Goal: Task Accomplishment & Management: Use online tool/utility

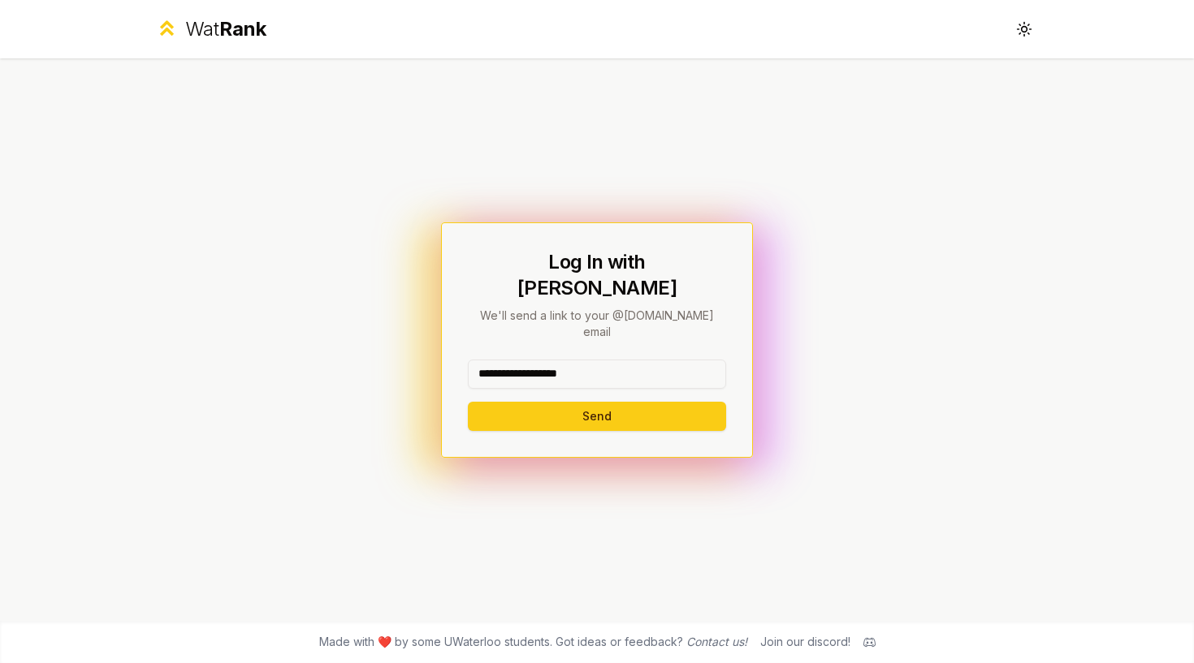
click at [596, 402] on button "Send" at bounding box center [597, 416] width 258 height 29
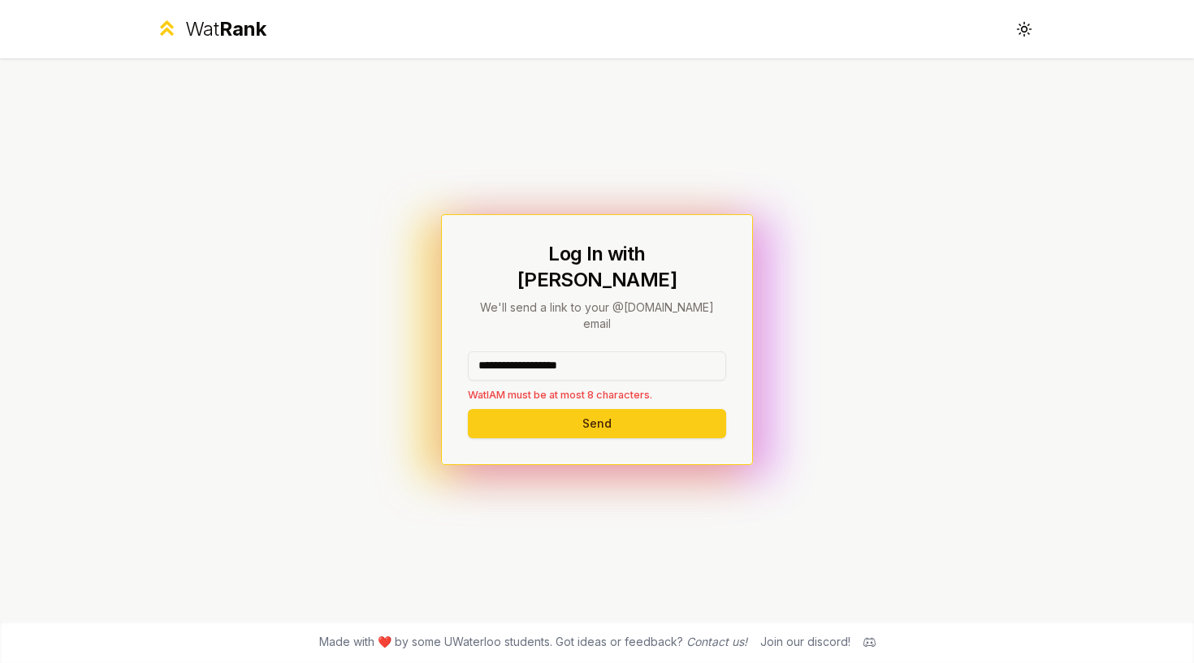
drag, startPoint x: 639, startPoint y: 356, endPoint x: 514, endPoint y: 344, distance: 125.6
click at [514, 352] on input "**********" at bounding box center [597, 366] width 258 height 29
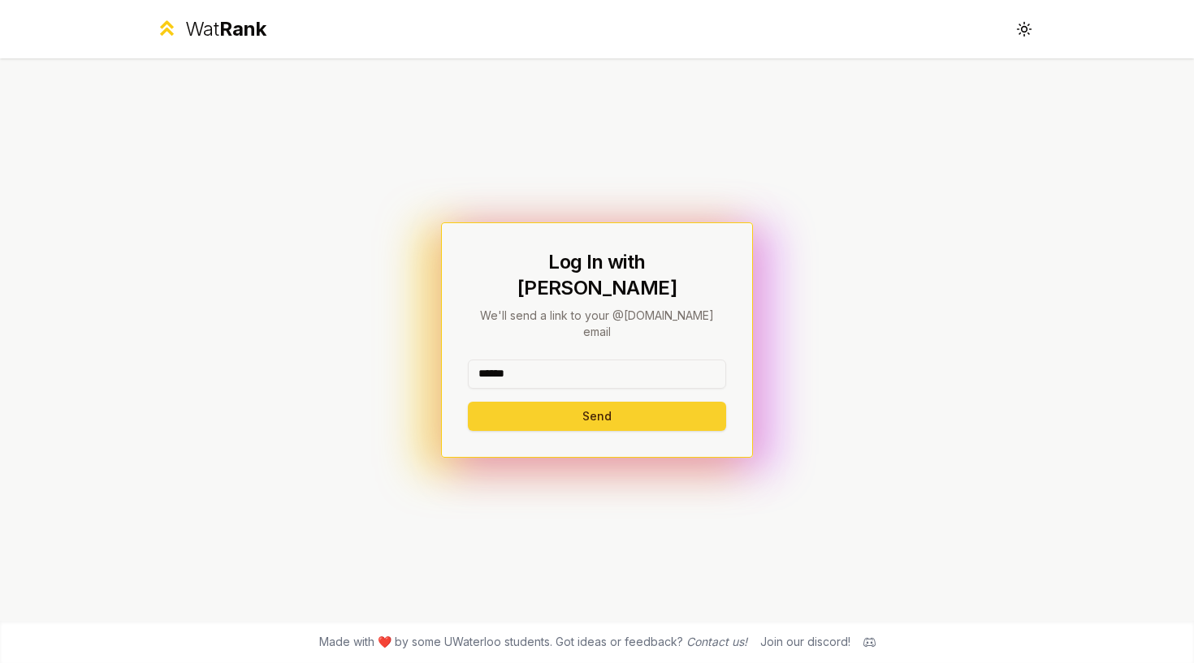
type input "******"
click at [653, 402] on button "Send" at bounding box center [597, 416] width 258 height 29
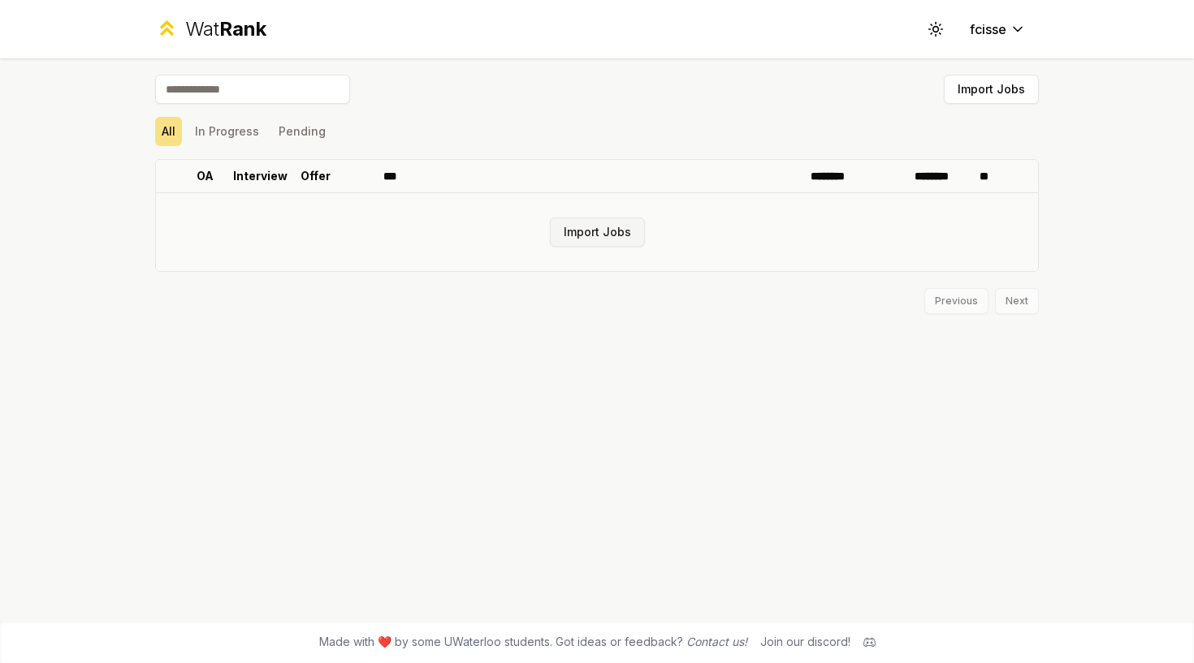
click at [627, 240] on button "Import Jobs" at bounding box center [597, 232] width 95 height 29
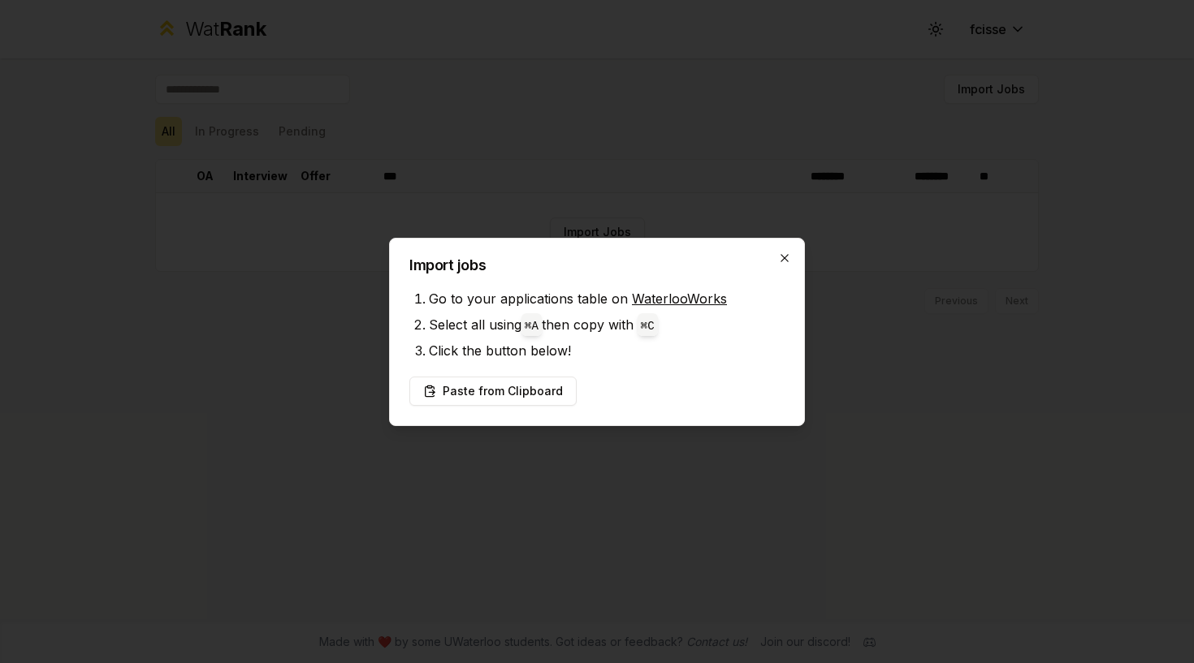
click at [783, 253] on icon "button" at bounding box center [784, 258] width 13 height 13
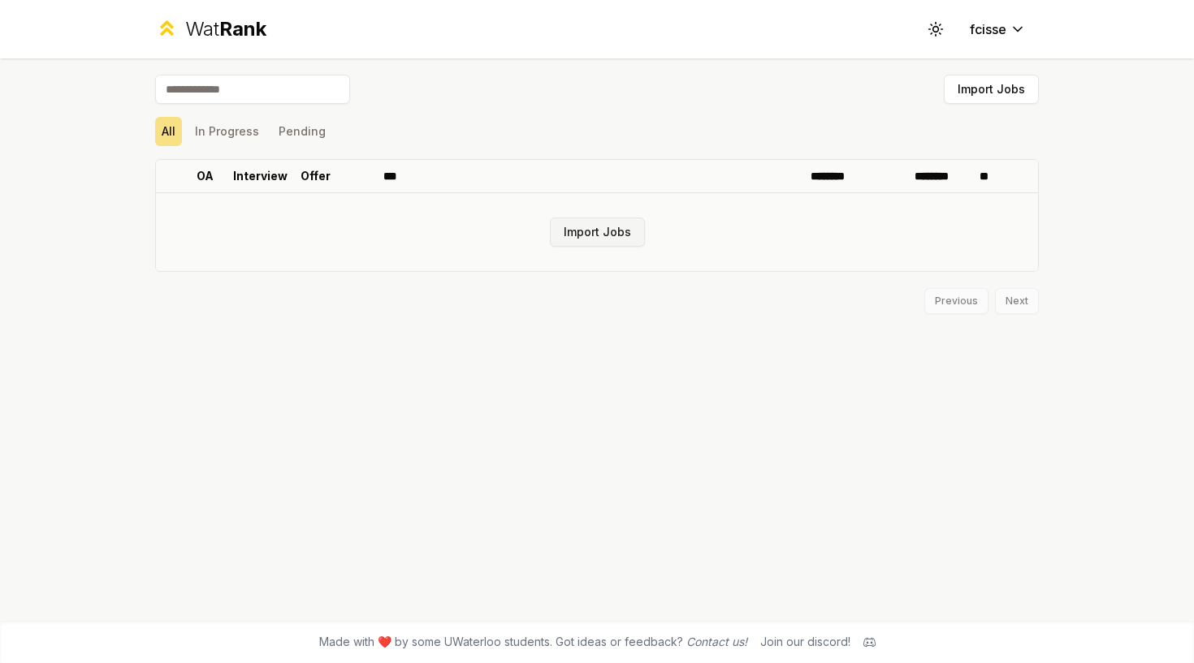
click at [626, 228] on button "Import Jobs" at bounding box center [597, 232] width 95 height 29
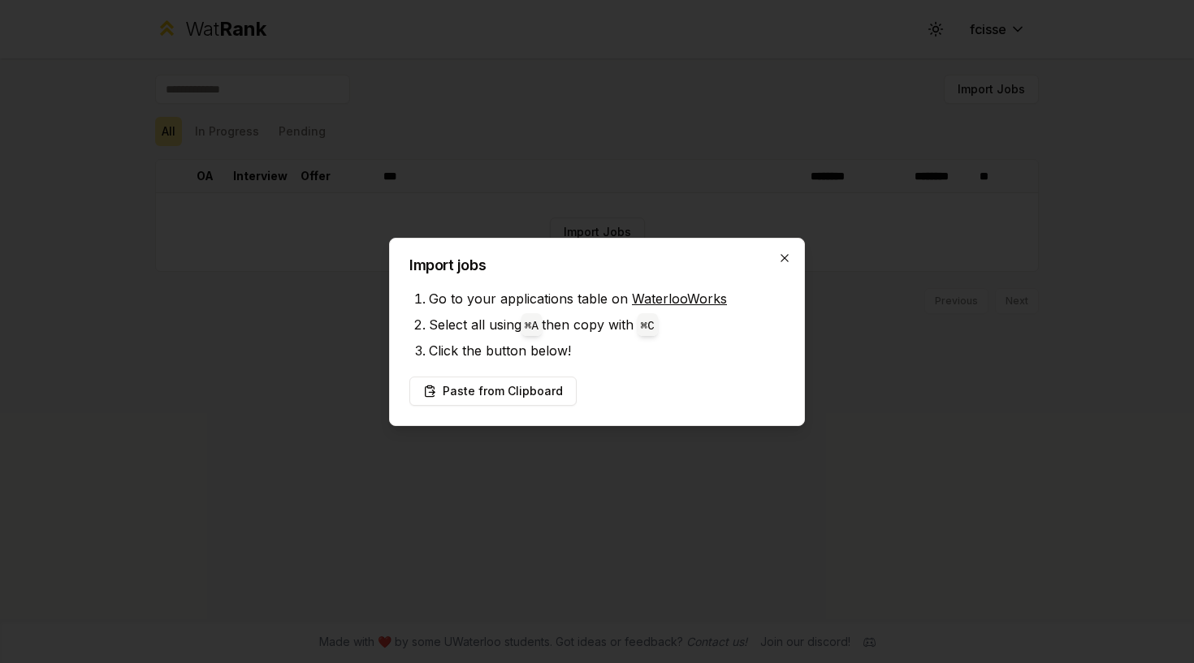
click at [784, 260] on icon "button" at bounding box center [784, 258] width 13 height 13
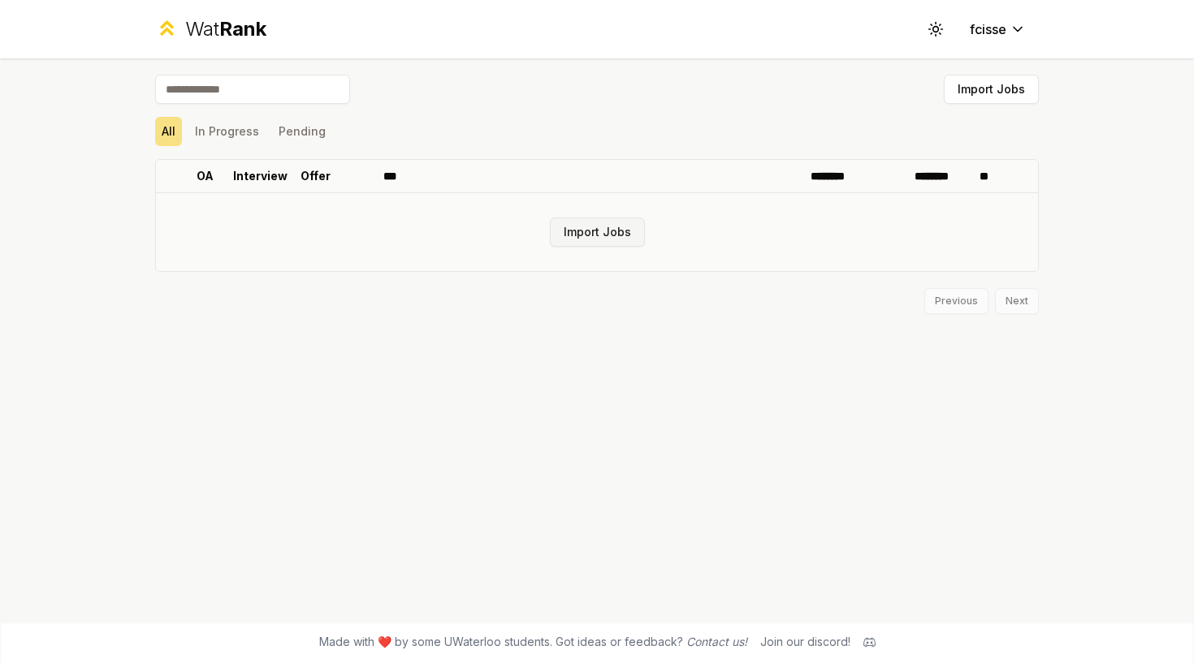
click at [605, 222] on button "Import Jobs" at bounding box center [597, 232] width 95 height 29
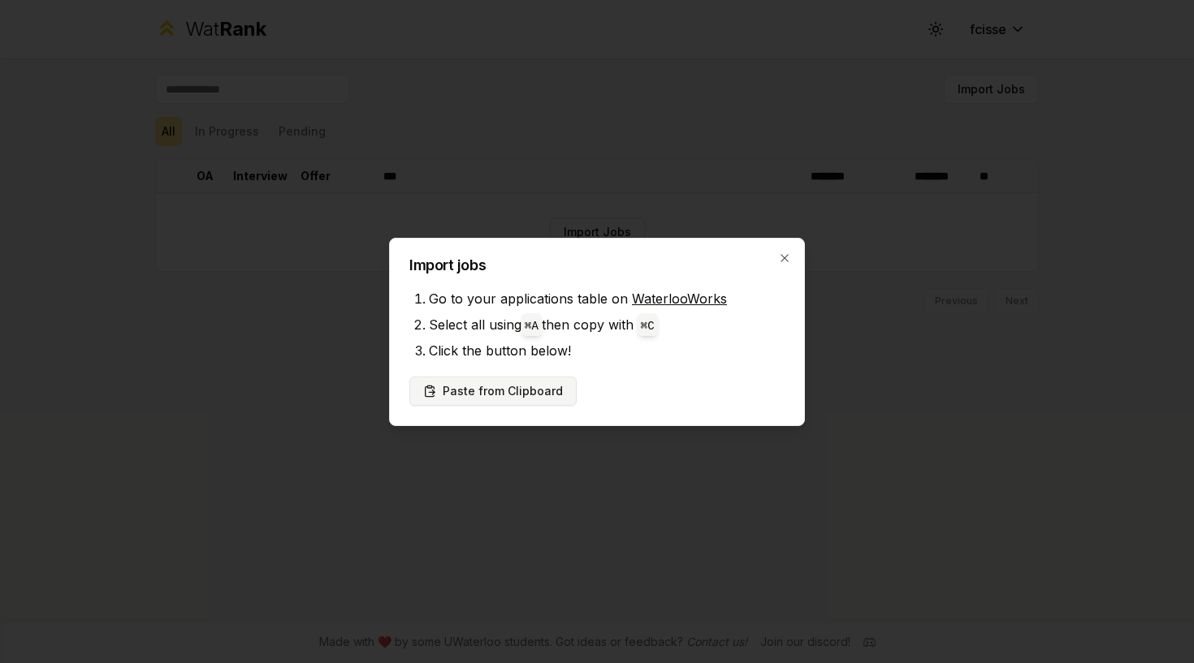
click at [542, 391] on button "Paste from Clipboard" at bounding box center [492, 391] width 167 height 29
click at [525, 393] on button "Paste from Clipboard" at bounding box center [492, 391] width 167 height 29
click at [527, 389] on button "Paste from Clipboard" at bounding box center [492, 391] width 167 height 29
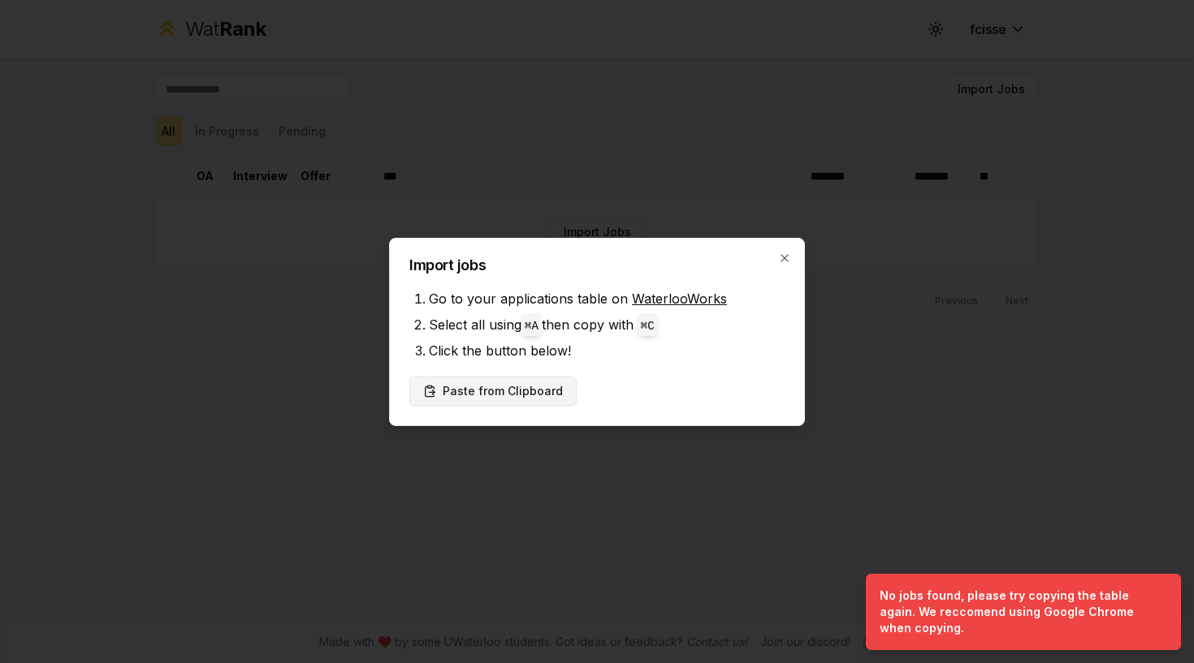
click at [528, 391] on button "Paste from Clipboard" at bounding box center [492, 391] width 167 height 29
click at [508, 389] on button "Paste from Clipboard" at bounding box center [492, 391] width 167 height 29
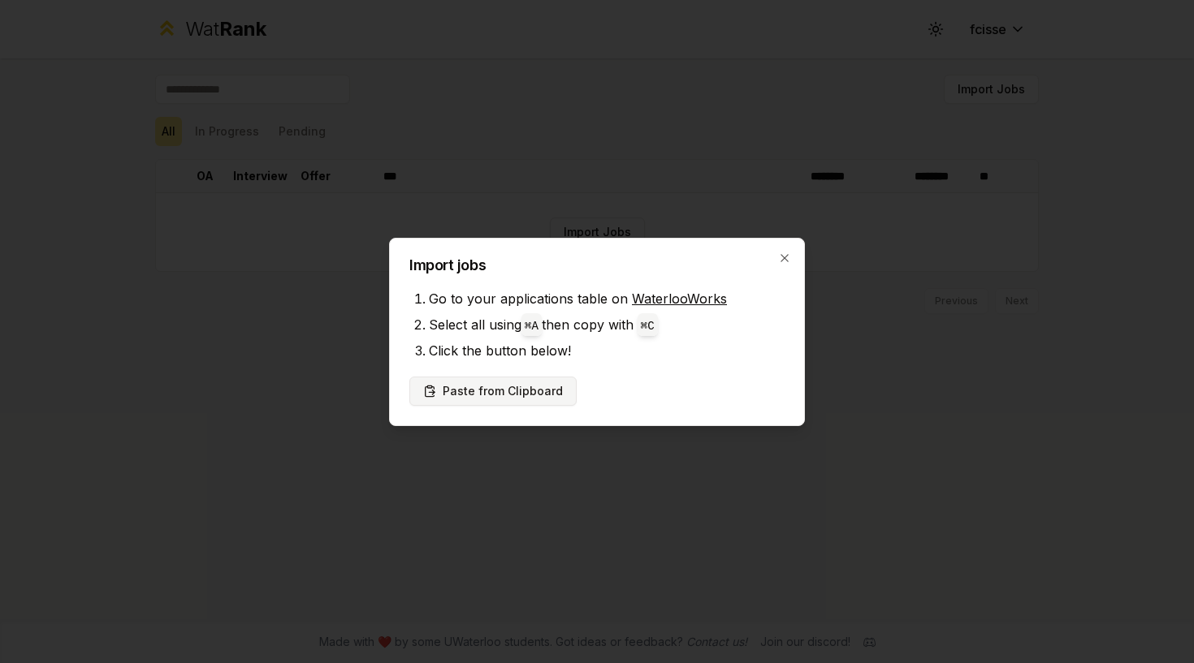
click at [438, 396] on button "Paste from Clipboard" at bounding box center [492, 391] width 167 height 29
click at [464, 391] on button "Paste from Clipboard" at bounding box center [492, 391] width 167 height 29
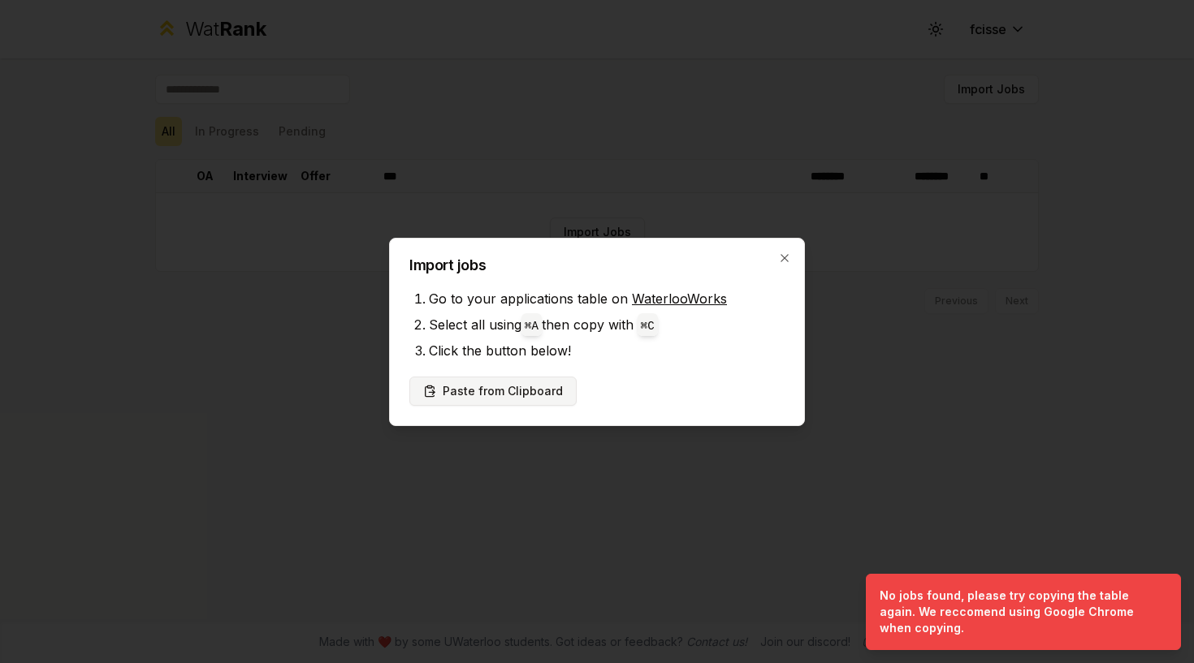
click at [477, 392] on button "Paste from Clipboard" at bounding box center [492, 391] width 167 height 29
